Goal: Task Accomplishment & Management: Complete application form

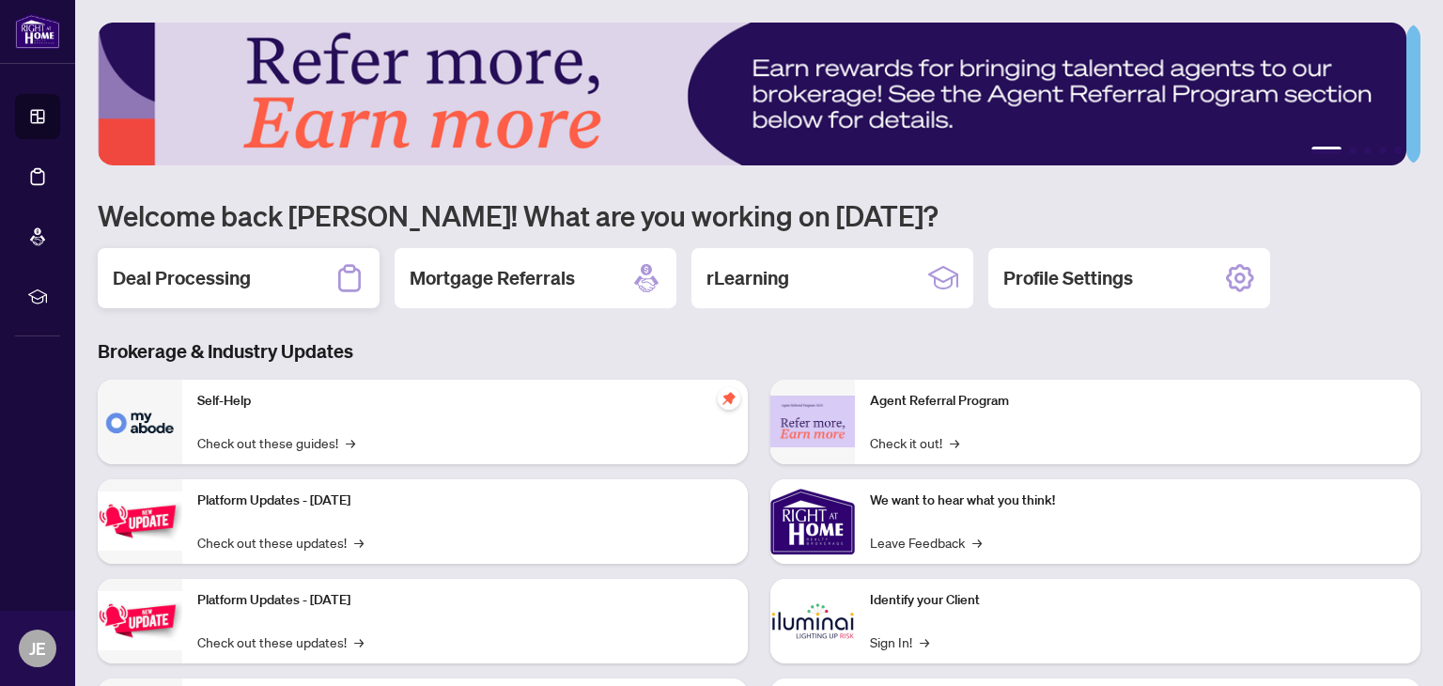
click at [319, 287] on div "Deal Processing" at bounding box center [239, 278] width 282 height 60
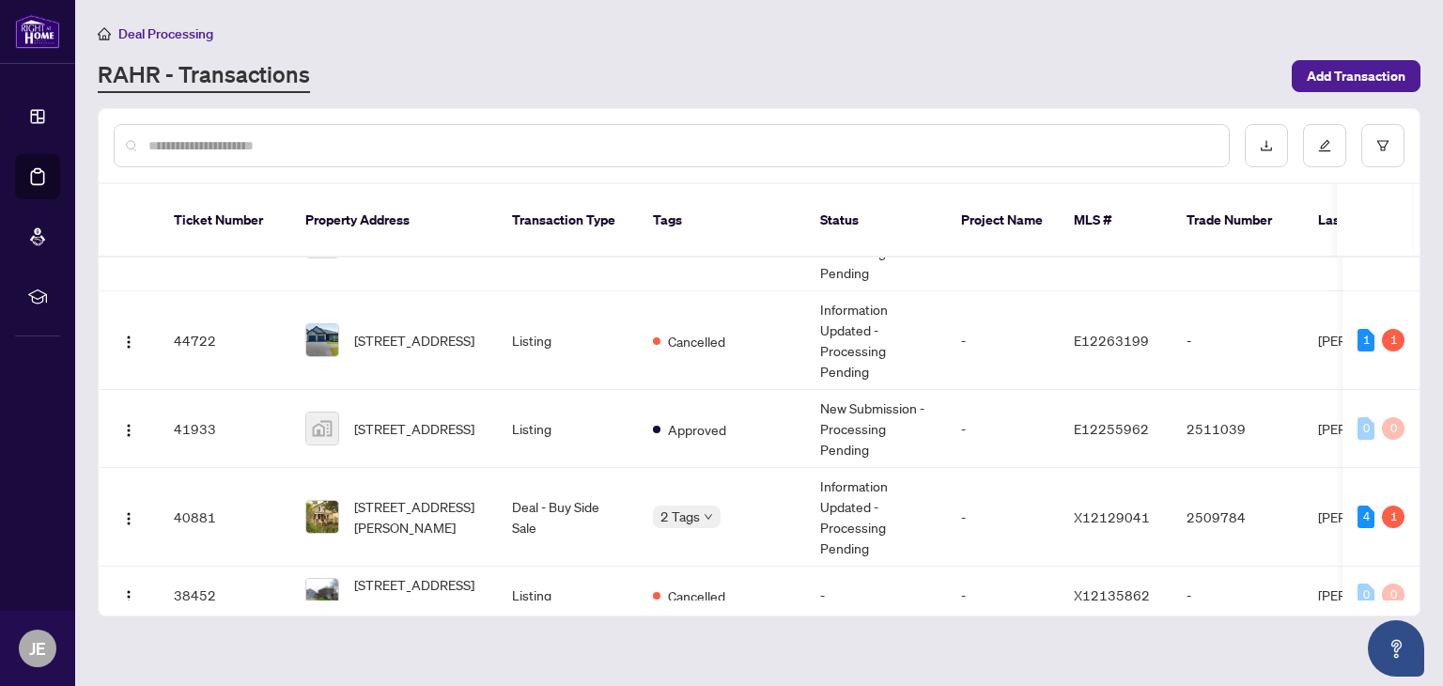
scroll to position [237, 0]
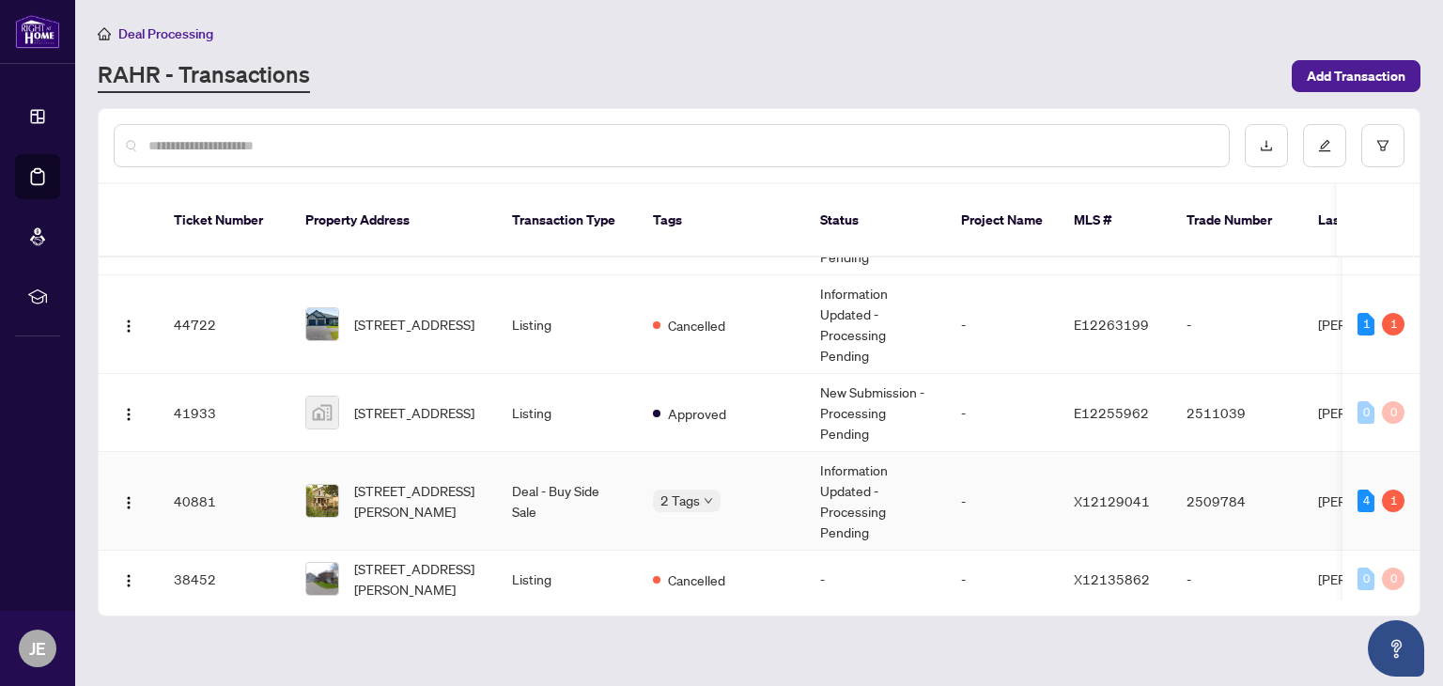
click at [809, 486] on td "Information Updated - Processing Pending" at bounding box center [875, 501] width 141 height 99
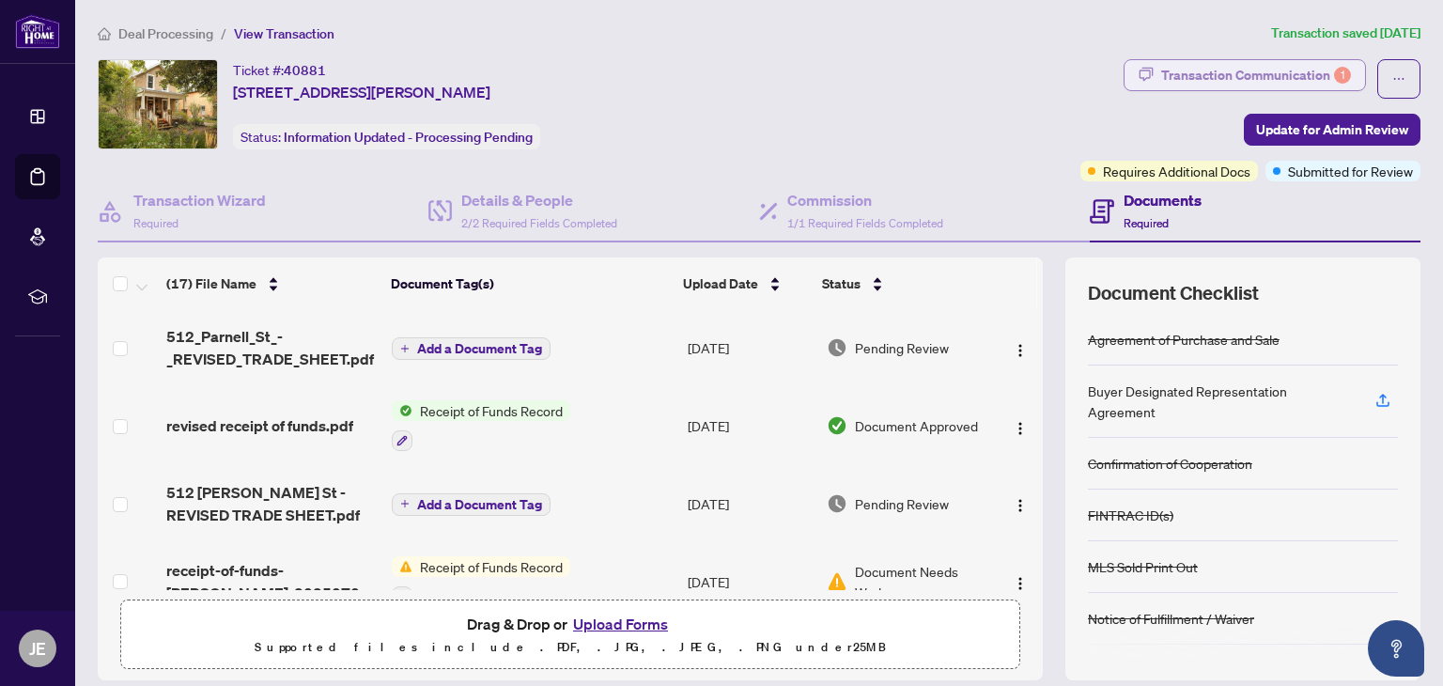
click at [1228, 75] on div "Transaction Communication 1" at bounding box center [1256, 75] width 190 height 30
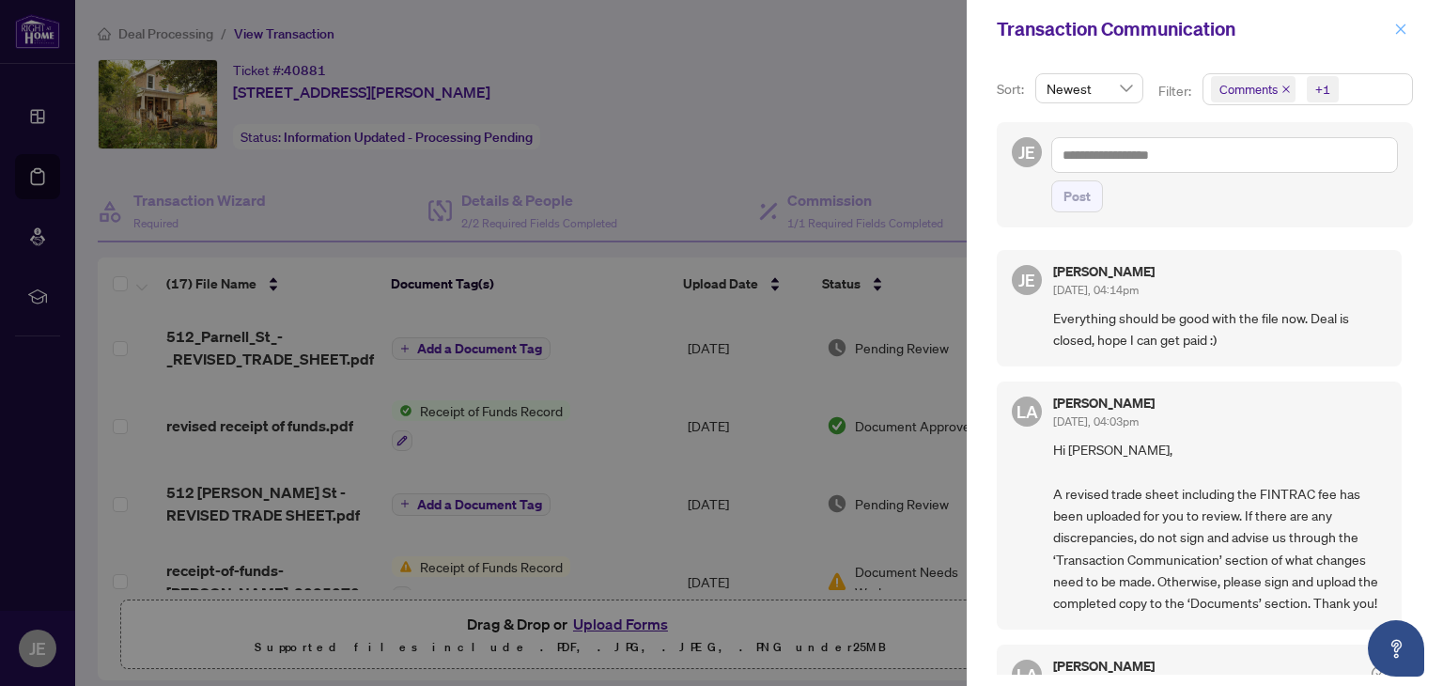
click at [1399, 30] on icon "close" at bounding box center [1401, 28] width 10 height 10
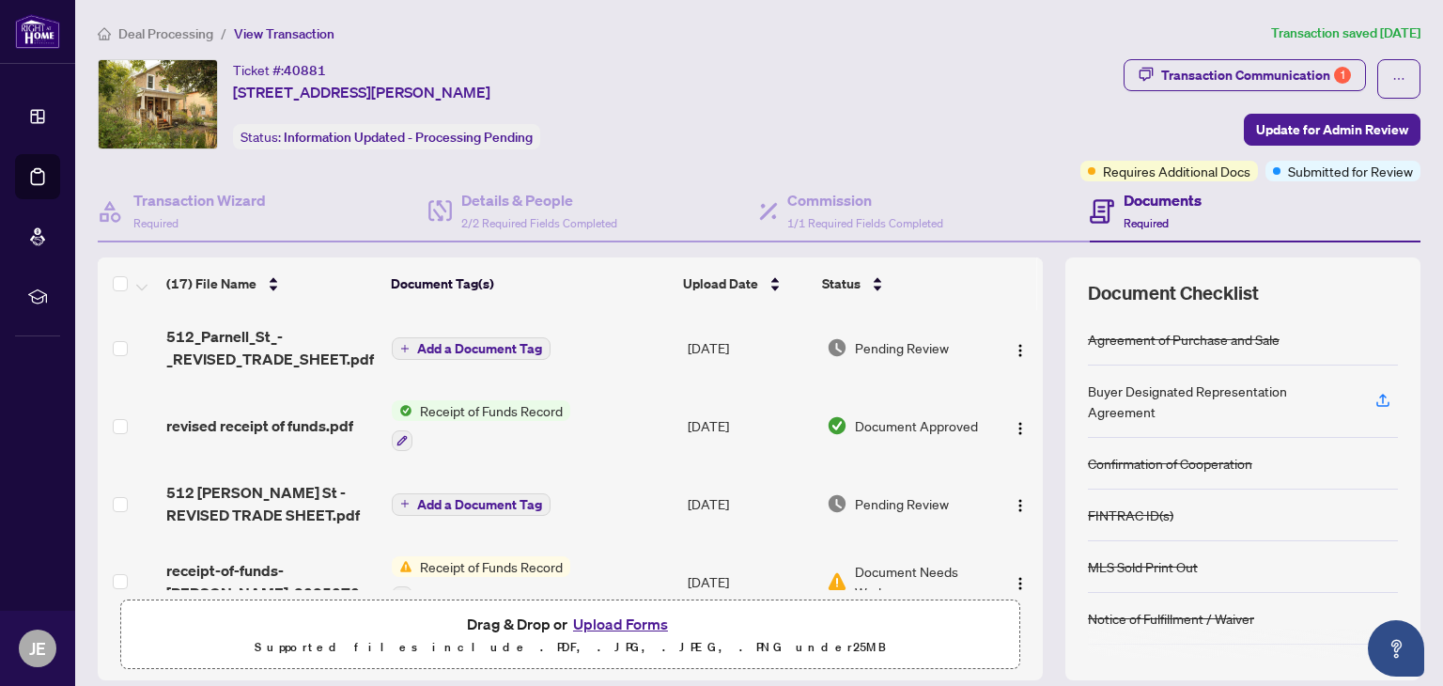
drag, startPoint x: 658, startPoint y: 95, endPoint x: 228, endPoint y: 58, distance: 430.9
click at [228, 59] on div "Ticket #: 40881 [STREET_ADDRESS][PERSON_NAME] Status: Information Updated - Pro…" at bounding box center [585, 104] width 975 height 90
copy div "Ticket #: 40881 [STREET_ADDRESS][PERSON_NAME]"
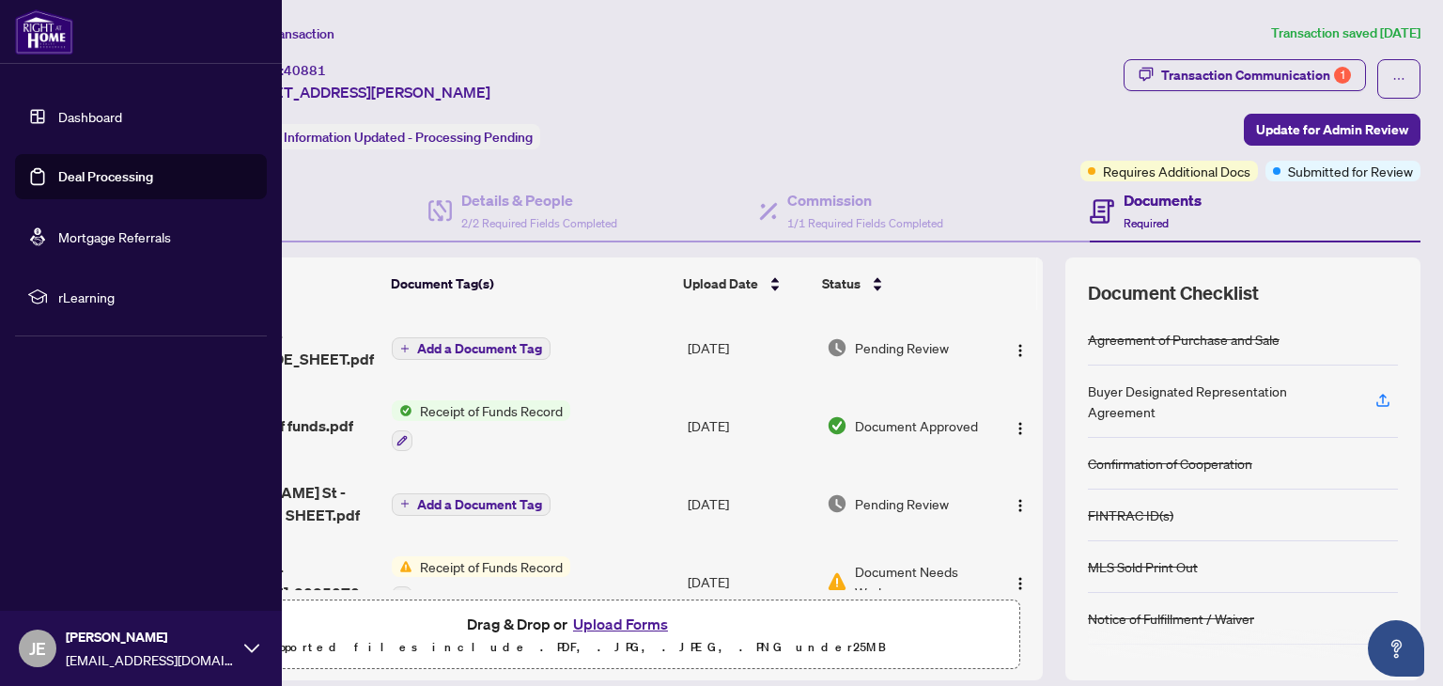
click at [68, 114] on link "Dashboard" at bounding box center [90, 116] width 64 height 17
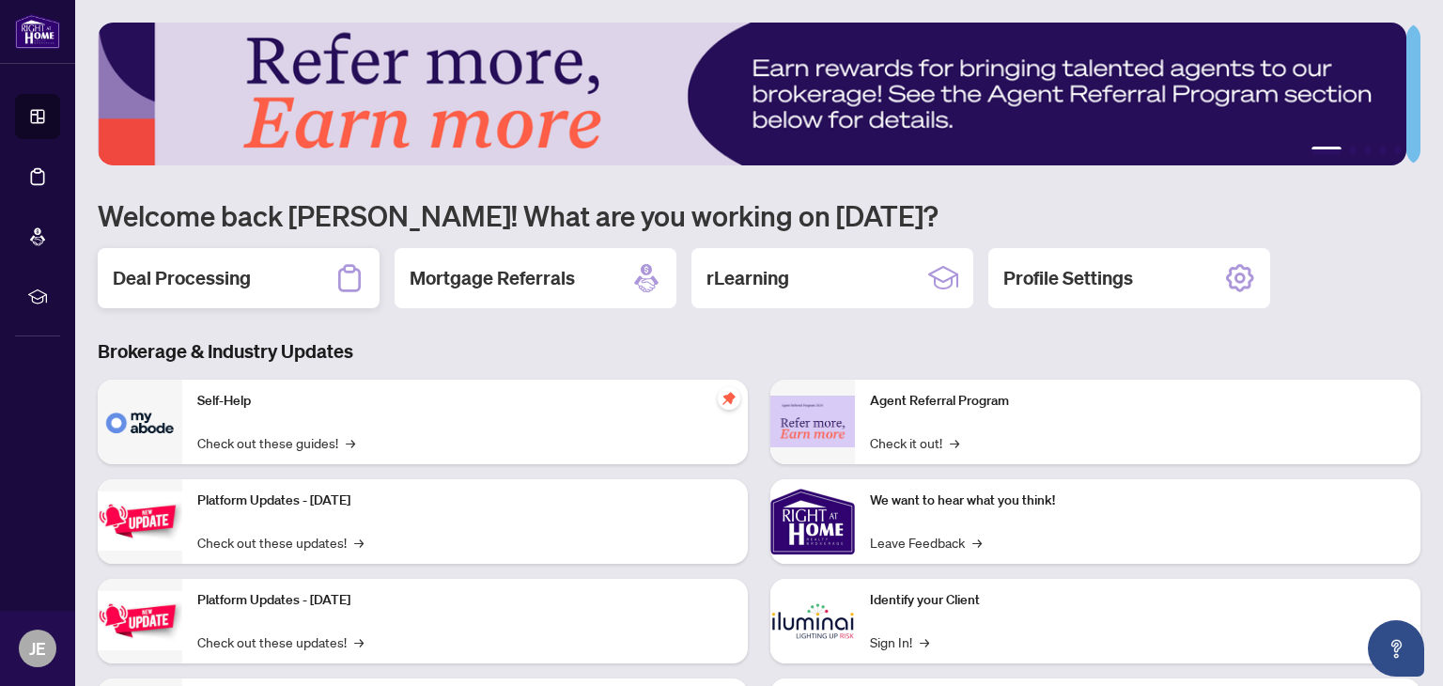
click at [247, 273] on h2 "Deal Processing" at bounding box center [182, 278] width 138 height 26
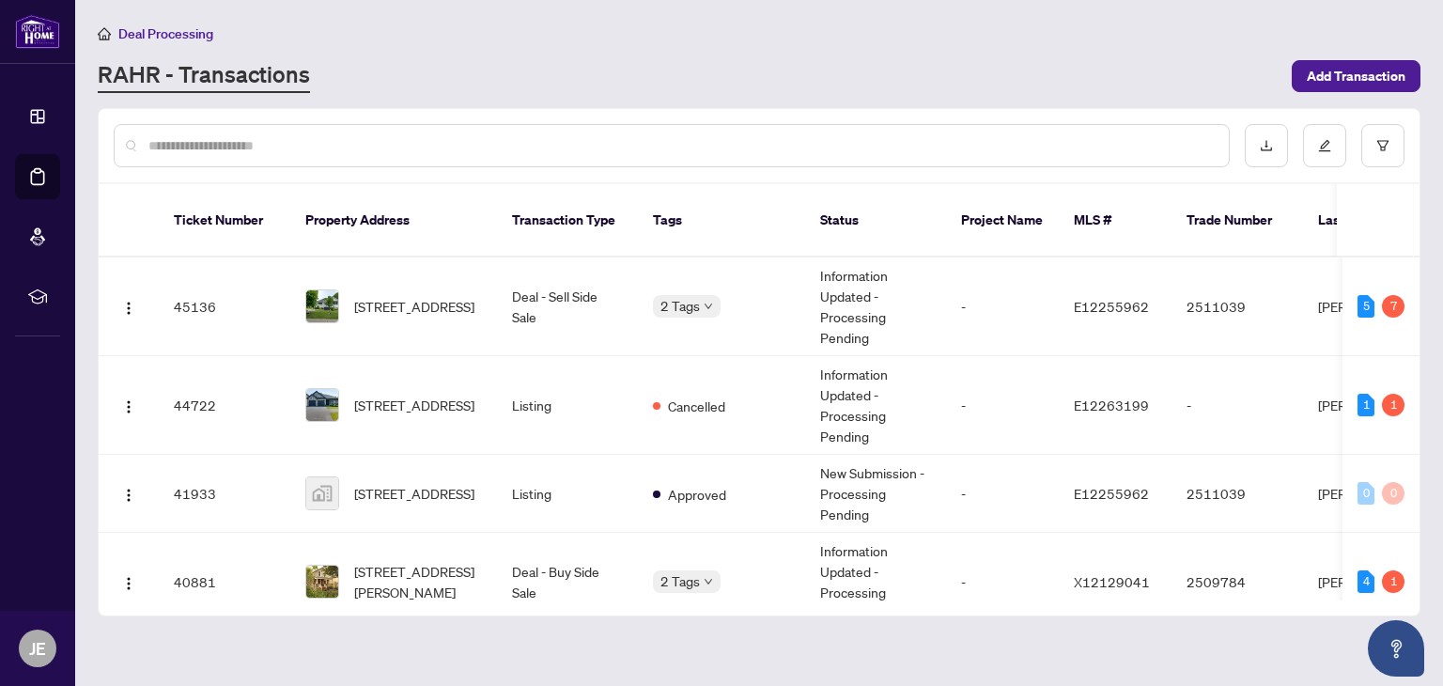
scroll to position [173, 0]
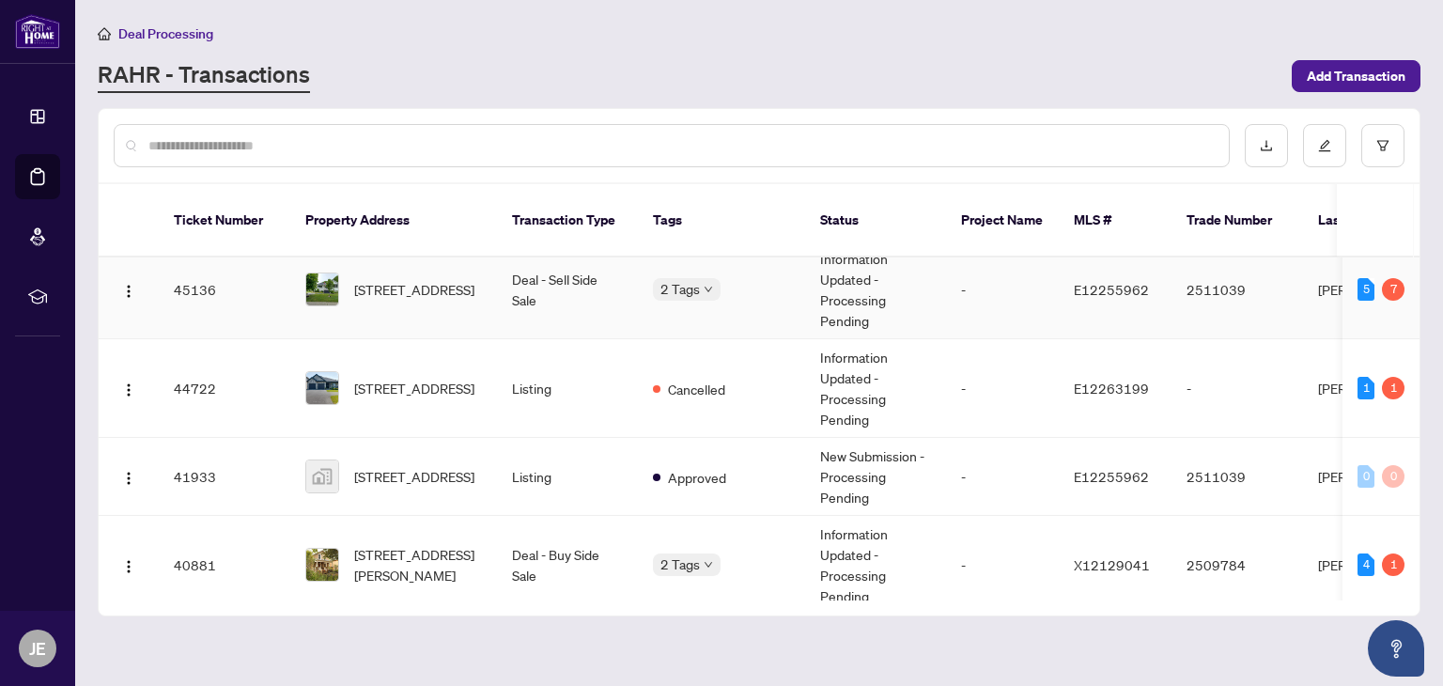
click at [523, 271] on td "Deal - Sell Side Sale" at bounding box center [567, 289] width 141 height 99
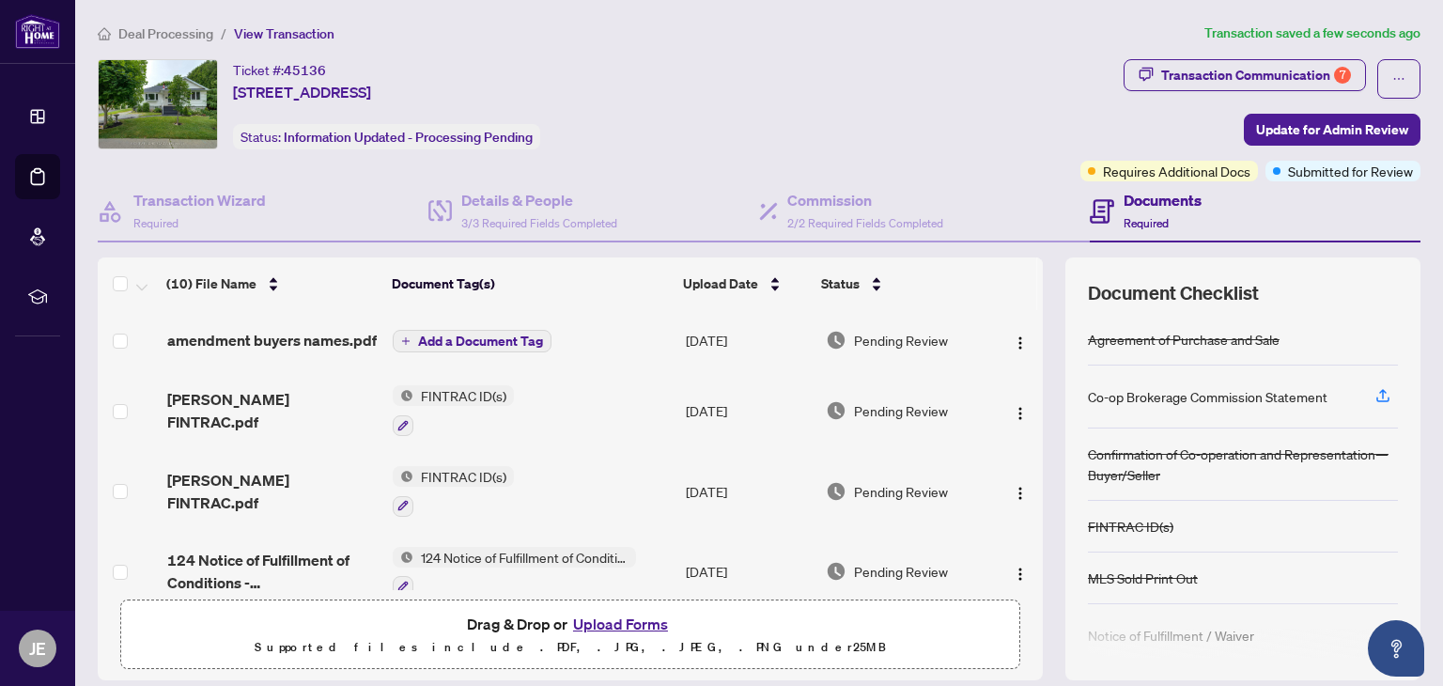
click at [471, 345] on span "Add a Document Tag" at bounding box center [480, 340] width 125 height 13
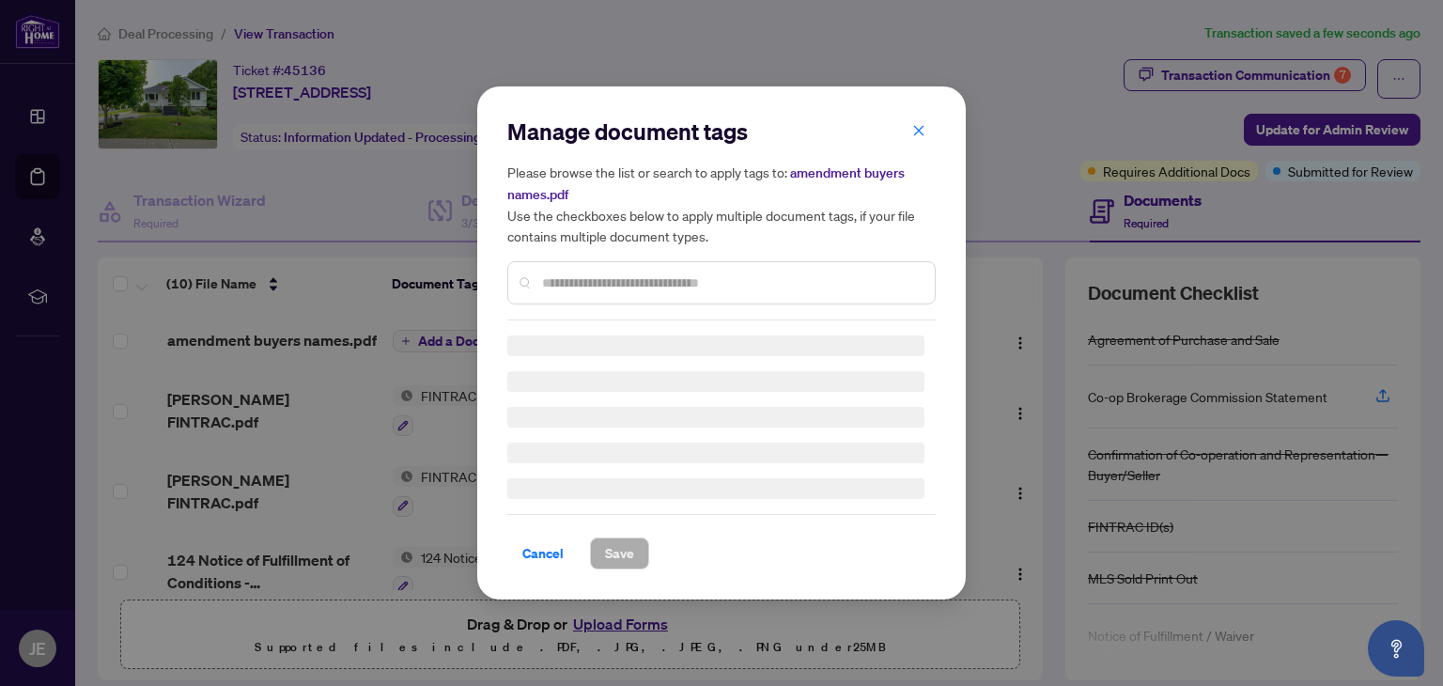
click at [556, 278] on div "Manage document tags Please browse the list or search to apply tags to: amendme…" at bounding box center [721, 218] width 428 height 204
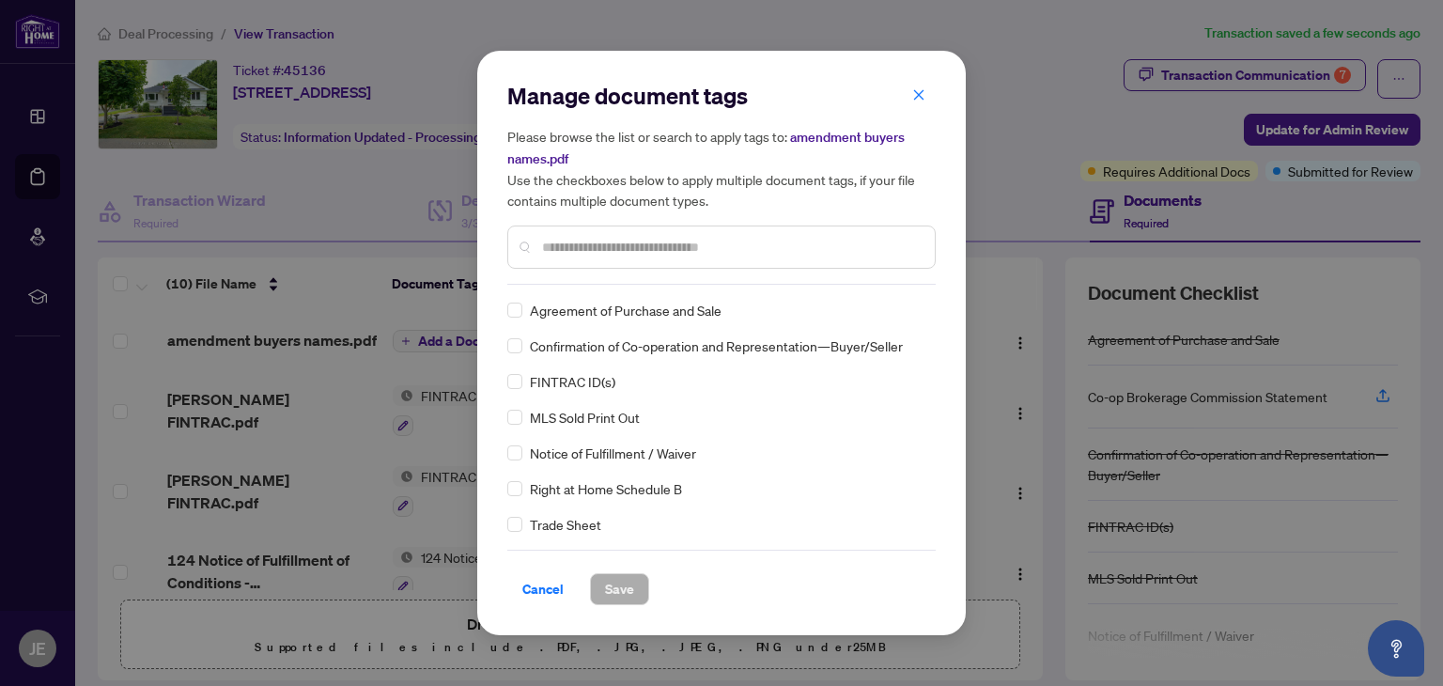
click at [546, 247] on input "text" at bounding box center [731, 247] width 378 height 21
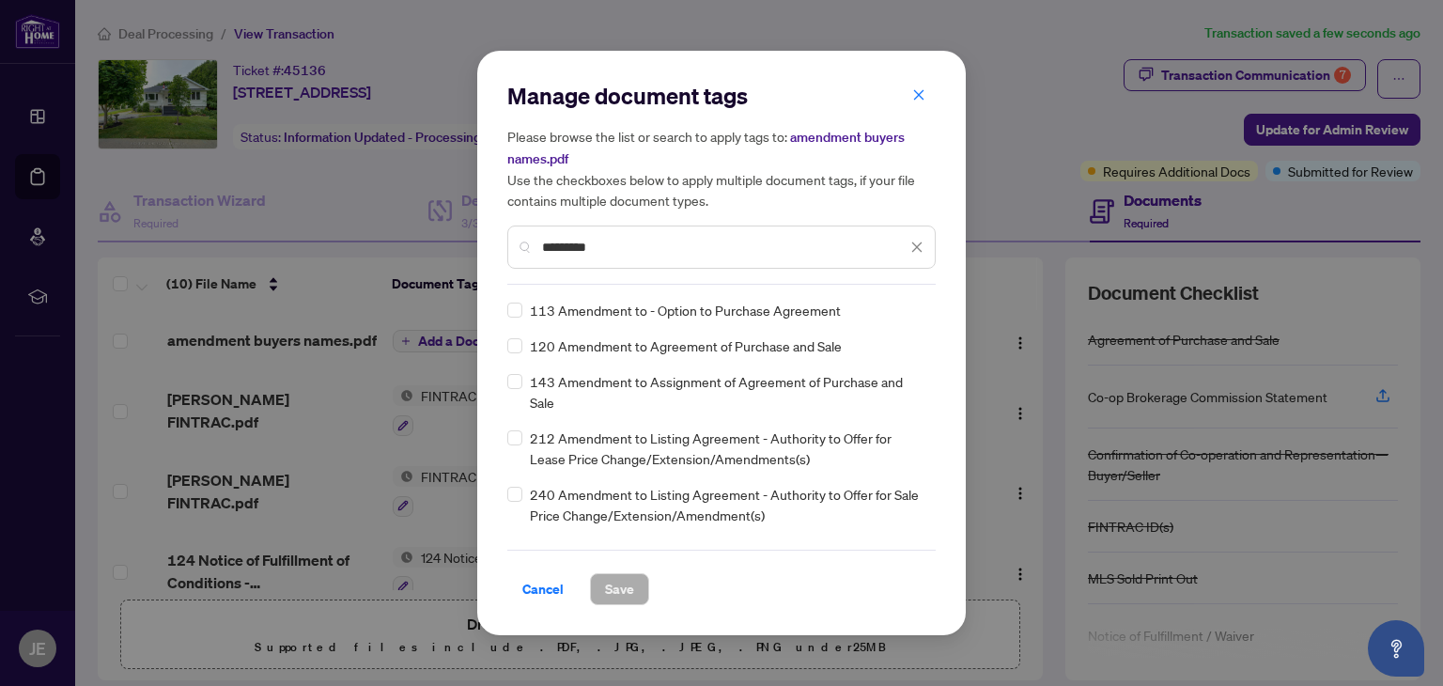
type input "*********"
click at [622, 588] on span "Save" at bounding box center [619, 589] width 29 height 30
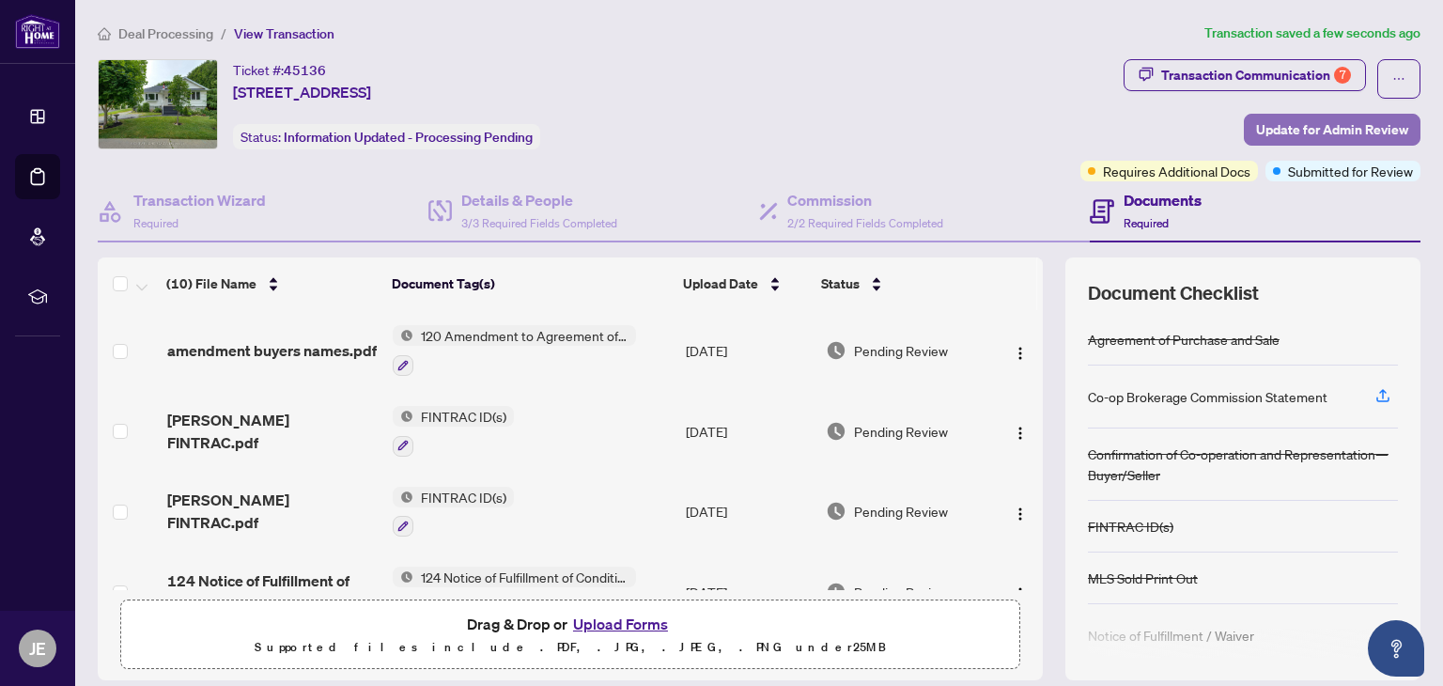
click at [1256, 128] on span "Update for Admin Review" at bounding box center [1332, 130] width 152 height 30
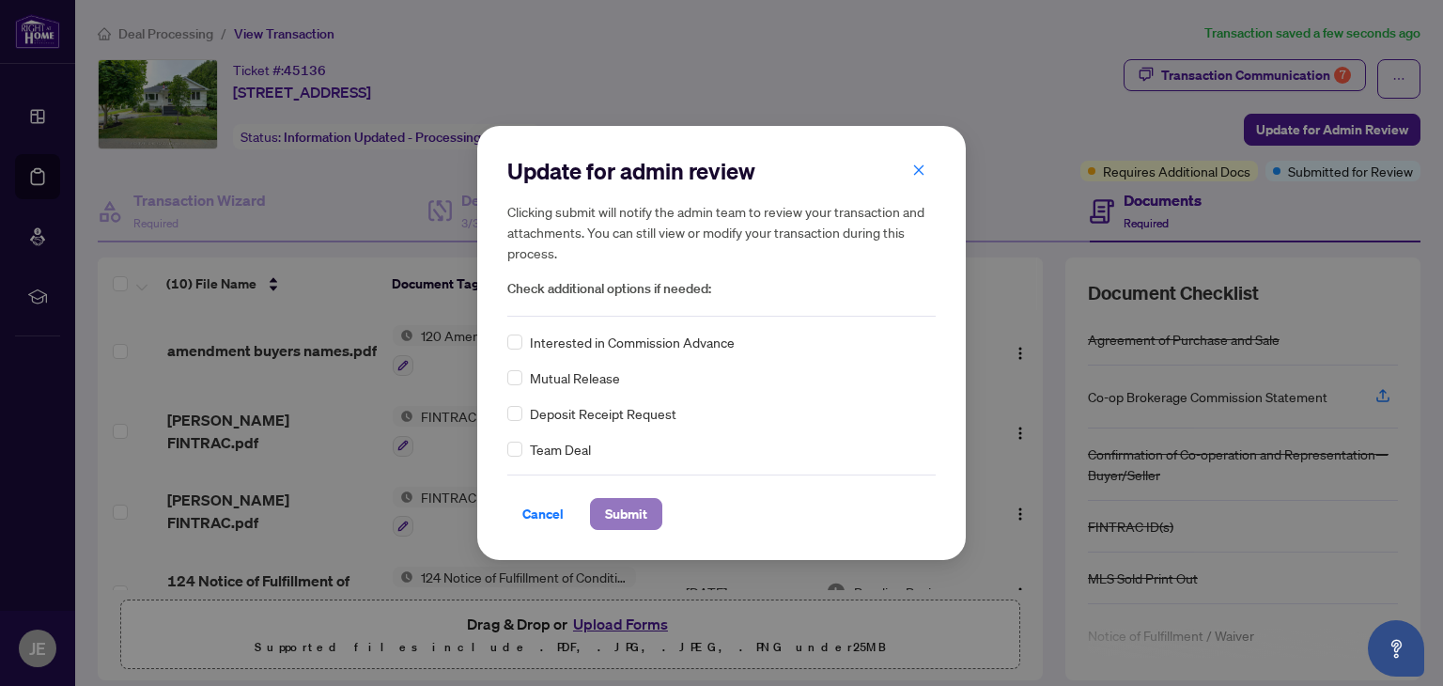
click at [637, 506] on span "Submit" at bounding box center [626, 514] width 42 height 30
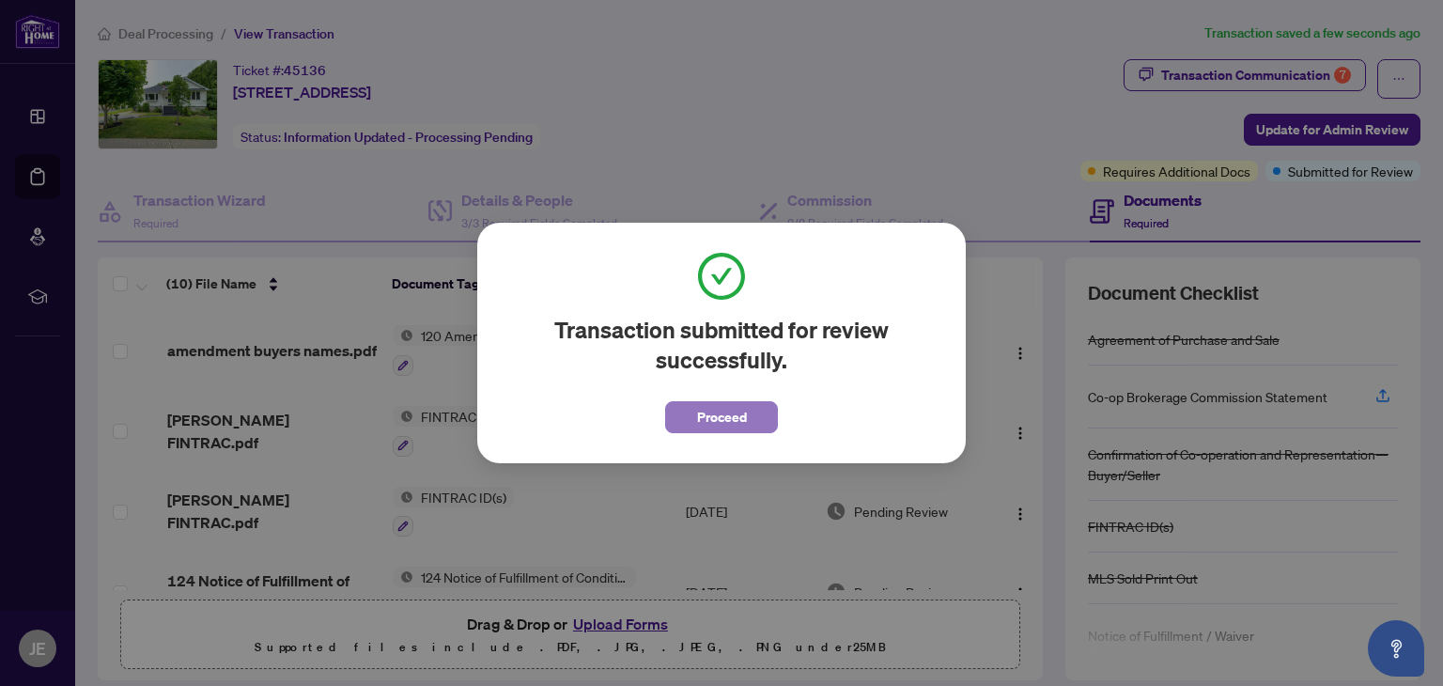
click at [755, 418] on button "Proceed" at bounding box center [721, 417] width 113 height 32
